Goal: Information Seeking & Learning: Learn about a topic

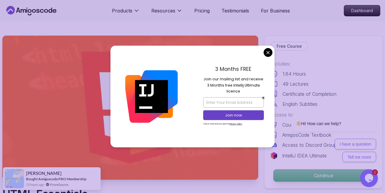
click at [325, 172] on p "Continue" at bounding box center [323, 175] width 100 height 12
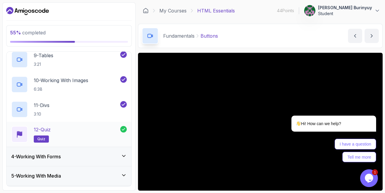
scroll to position [249, 0]
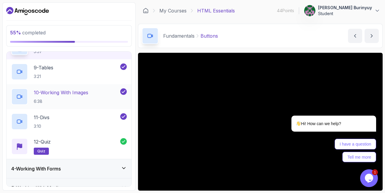
click at [94, 90] on div "10 - Working With Images 6:38" at bounding box center [65, 96] width 108 height 17
click at [95, 92] on div "10 - Working With Images 6:38" at bounding box center [65, 96] width 108 height 17
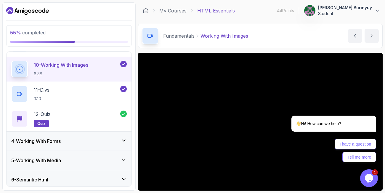
scroll to position [284, 0]
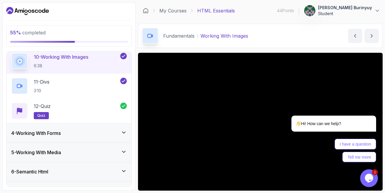
click at [8, 68] on div "10 - Working With Images 6:38" at bounding box center [69, 61] width 125 height 25
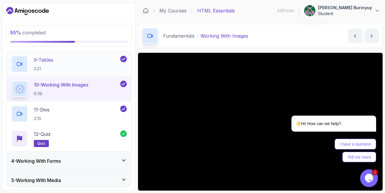
scroll to position [249, 0]
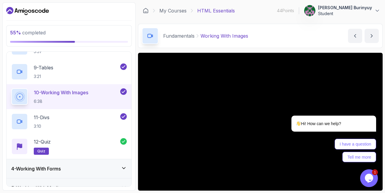
click at [81, 93] on p "10 - Working With Images" at bounding box center [61, 92] width 54 height 7
click at [372, 107] on icon "Chat attention grabber" at bounding box center [372, 106] width 5 height 5
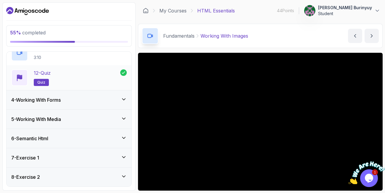
scroll to position [320, 0]
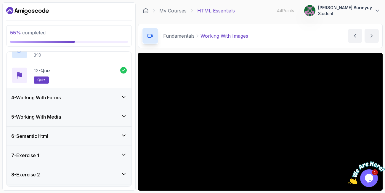
click at [125, 96] on icon at bounding box center [124, 97] width 6 height 6
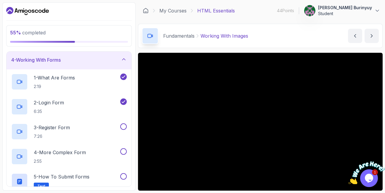
scroll to position [48, 0]
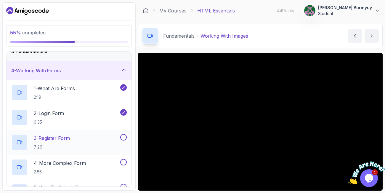
click at [88, 137] on div "3 - Register Form 7:26" at bounding box center [65, 142] width 108 height 17
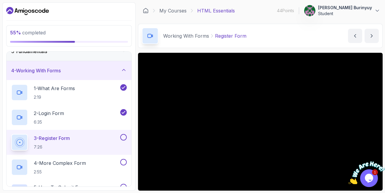
click at [4, 51] on div "55 % completed 1 - Todo 2 - Getting Started 3 - Fundamentals 4 - Working With F…" at bounding box center [68, 96] width 133 height 188
click at [4, 64] on div "55 % completed 1 - Todo 2 - Getting Started 3 - Fundamentals 4 - Working With F…" at bounding box center [68, 96] width 133 height 188
click at [9, 102] on div "1 - What Are Forms 2:19" at bounding box center [69, 92] width 125 height 25
click at [4, 60] on div "55 % completed 1 - Todo 2 - Getting Started 3 - Fundamentals 4 - Working With F…" at bounding box center [68, 96] width 133 height 188
